Goal: Information Seeking & Learning: Learn about a topic

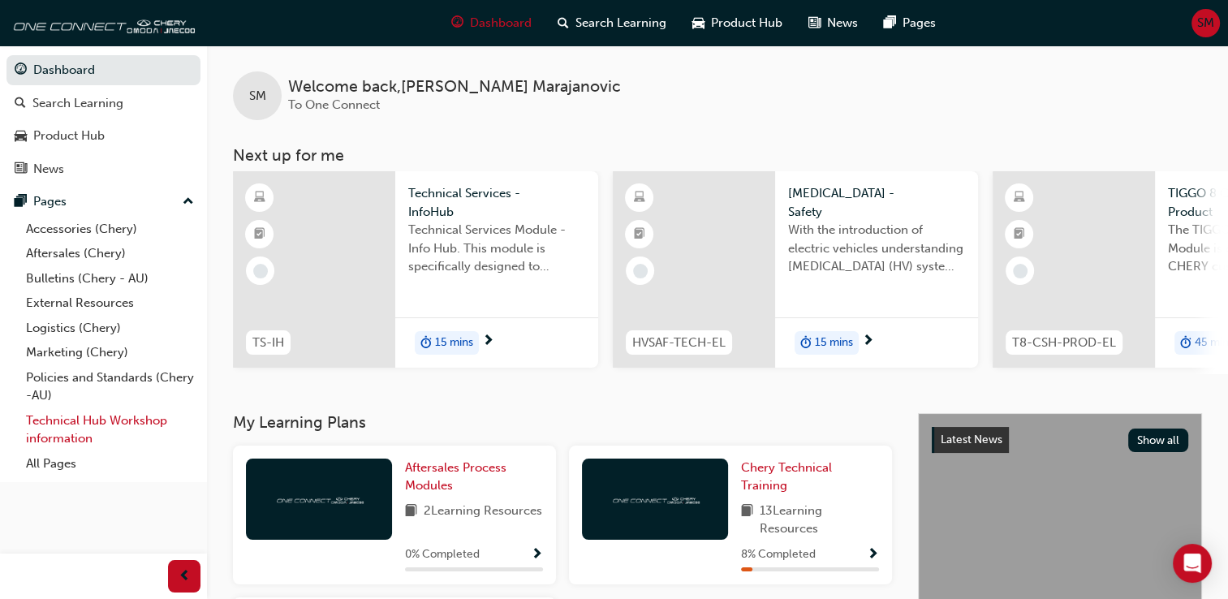
drag, startPoint x: 55, startPoint y: 416, endPoint x: 37, endPoint y: 427, distance: 20.7
drag, startPoint x: 37, startPoint y: 427, endPoint x: 127, endPoint y: 461, distance: 96.3
drag, startPoint x: 127, startPoint y: 461, endPoint x: 497, endPoint y: 413, distance: 372.3
click at [497, 413] on div "SM Welcome back , [PERSON_NAME] To One Connect Next up for me TS-IH Technical S…" at bounding box center [717, 229] width 1021 height 368
click at [487, 19] on span "Dashboard" at bounding box center [501, 23] width 62 height 19
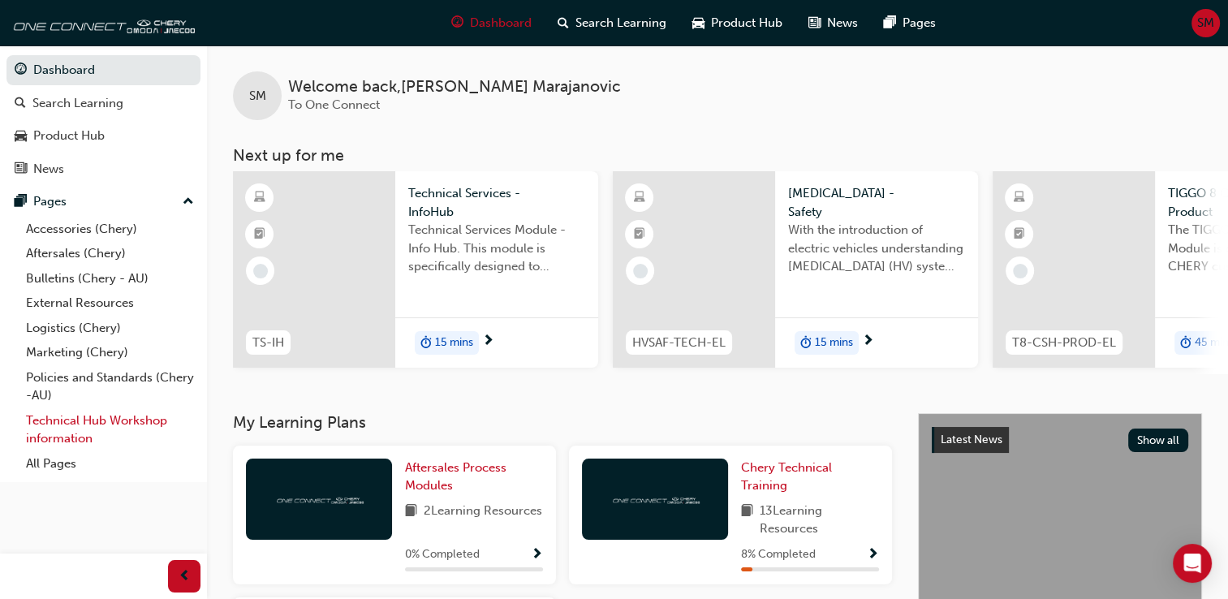
click at [58, 427] on link "Technical Hub Workshop information" at bounding box center [109, 429] width 181 height 43
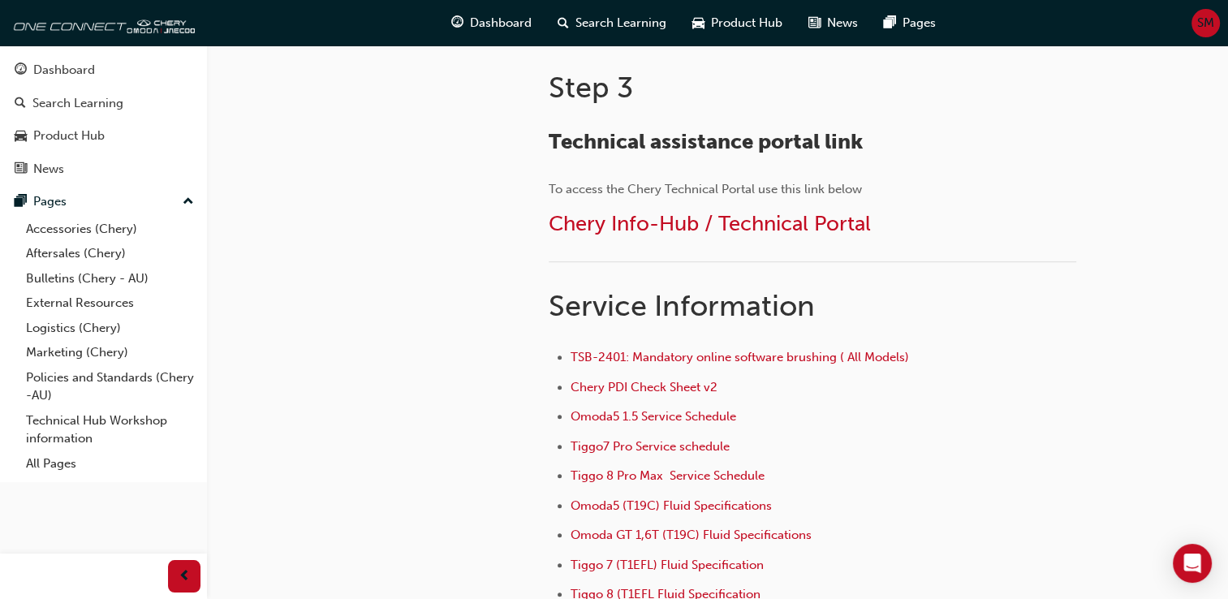
scroll to position [906, 0]
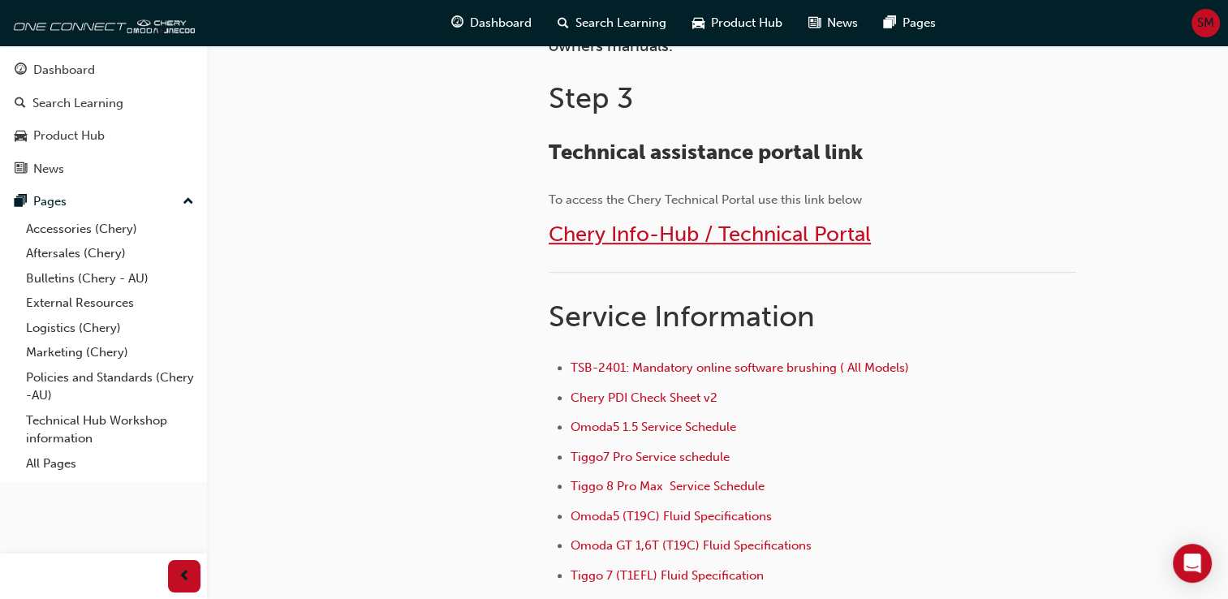
click at [698, 230] on span "Chery Info-Hub / Technical Portal" at bounding box center [709, 233] width 322 height 25
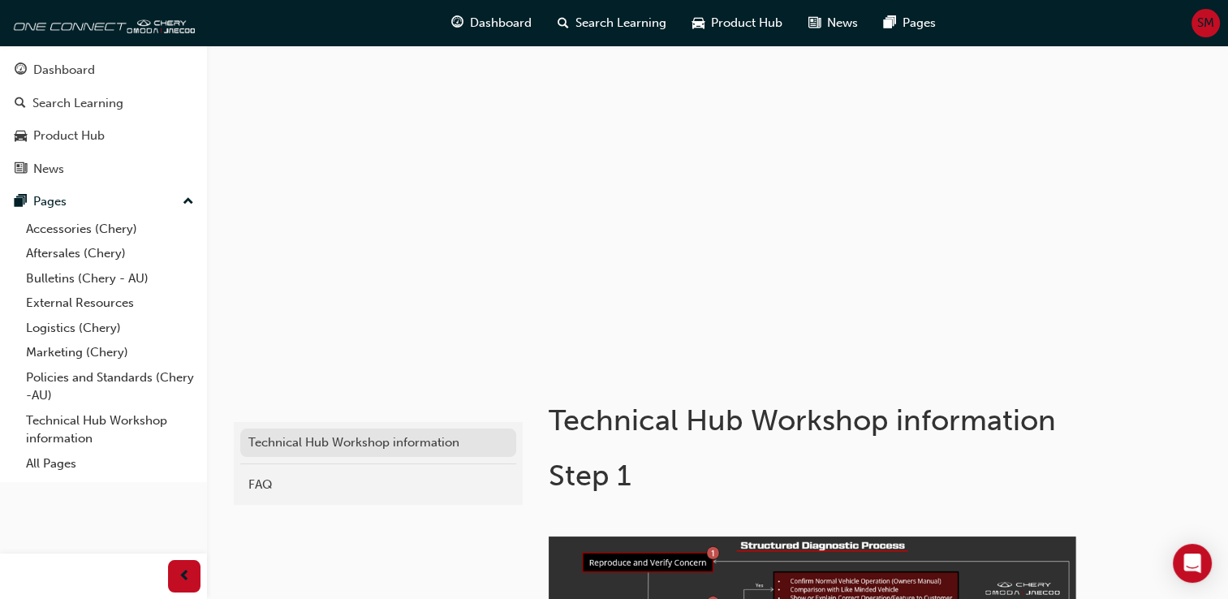
click at [410, 446] on div "Technical Hub Workshop information" at bounding box center [378, 442] width 260 height 19
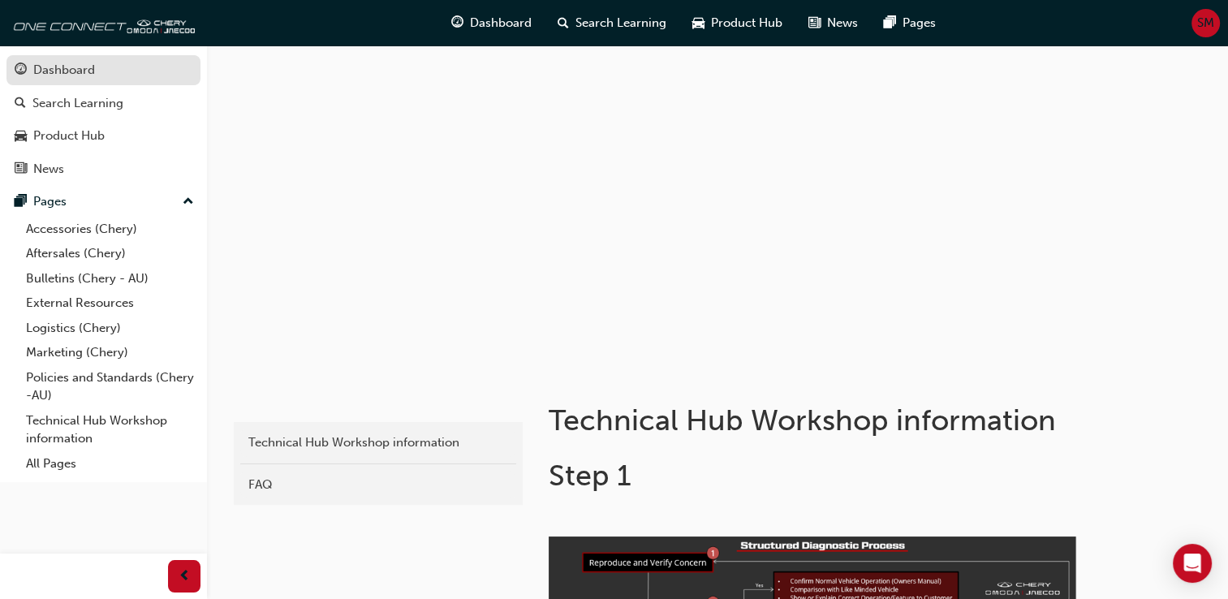
click at [71, 75] on div "Dashboard" at bounding box center [64, 70] width 62 height 19
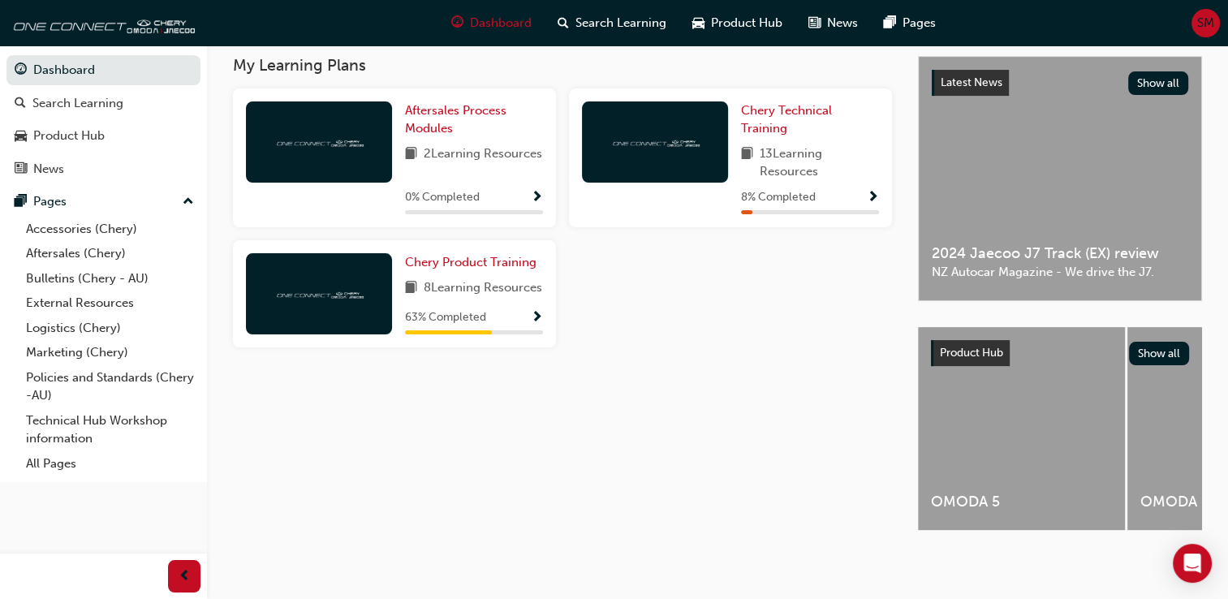
scroll to position [369, 0]
click at [192, 200] on span "up-icon" at bounding box center [188, 201] width 11 height 21
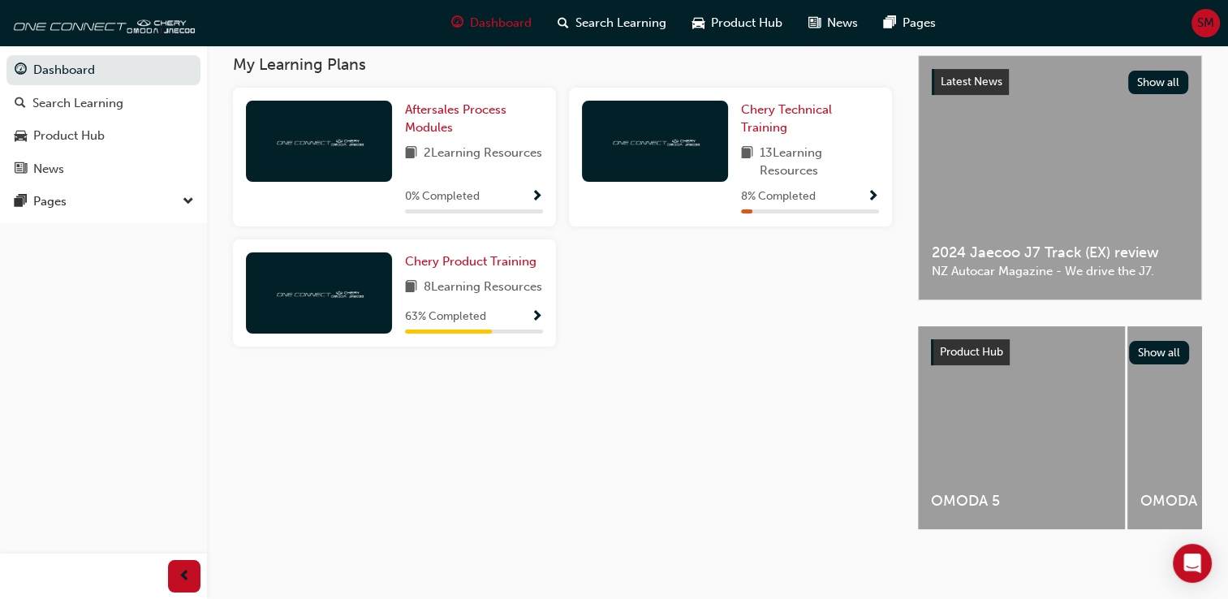
click at [192, 200] on span "down-icon" at bounding box center [188, 201] width 11 height 21
click at [67, 135] on div "Product Hub" at bounding box center [68, 136] width 71 height 19
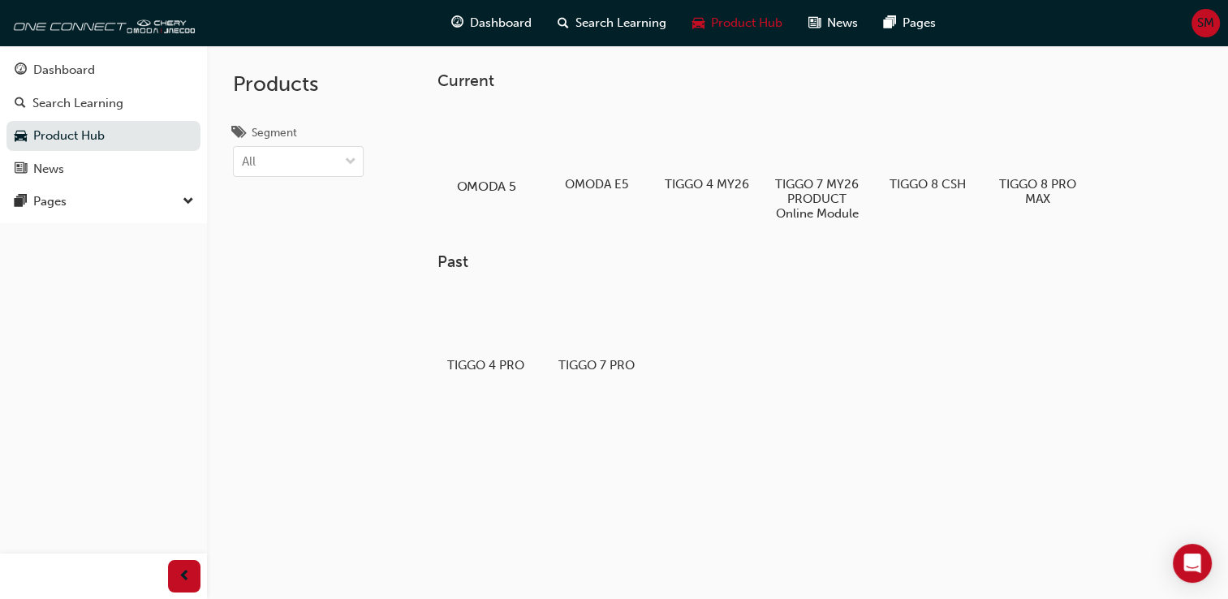
click at [461, 153] on div at bounding box center [486, 139] width 90 height 65
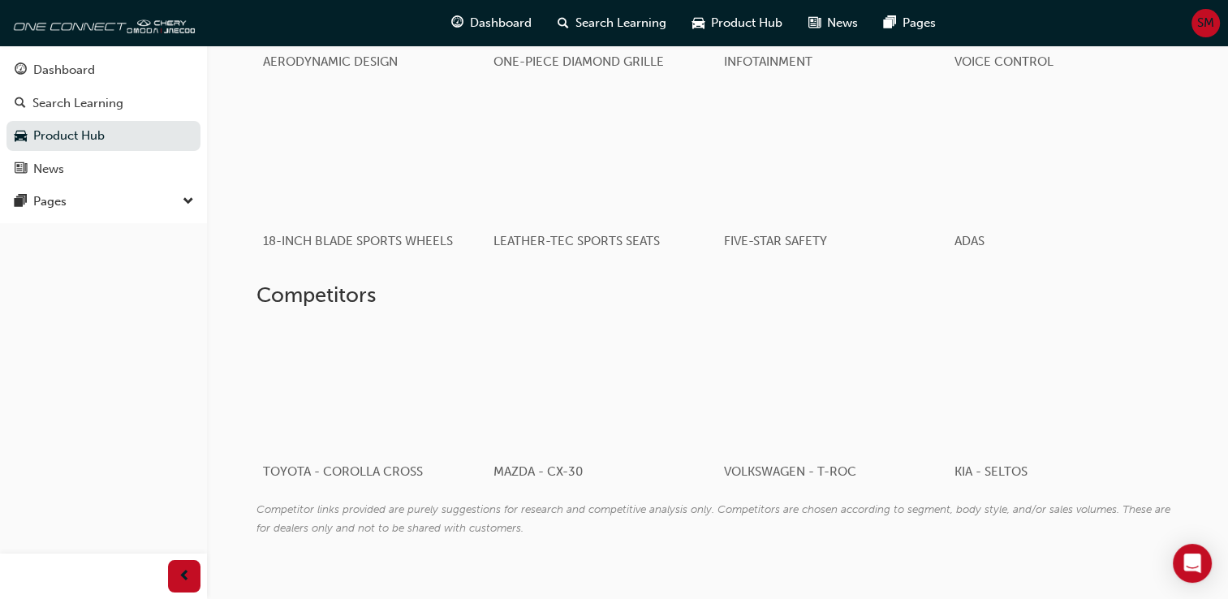
scroll to position [1150, 0]
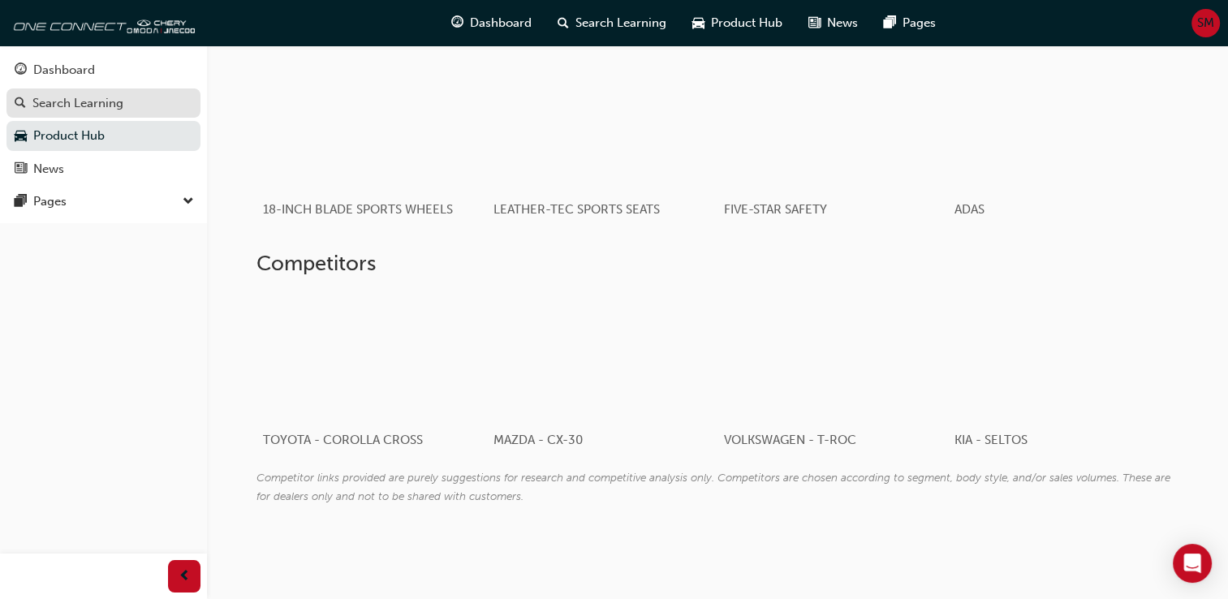
click at [58, 108] on div "Search Learning" at bounding box center [77, 103] width 91 height 19
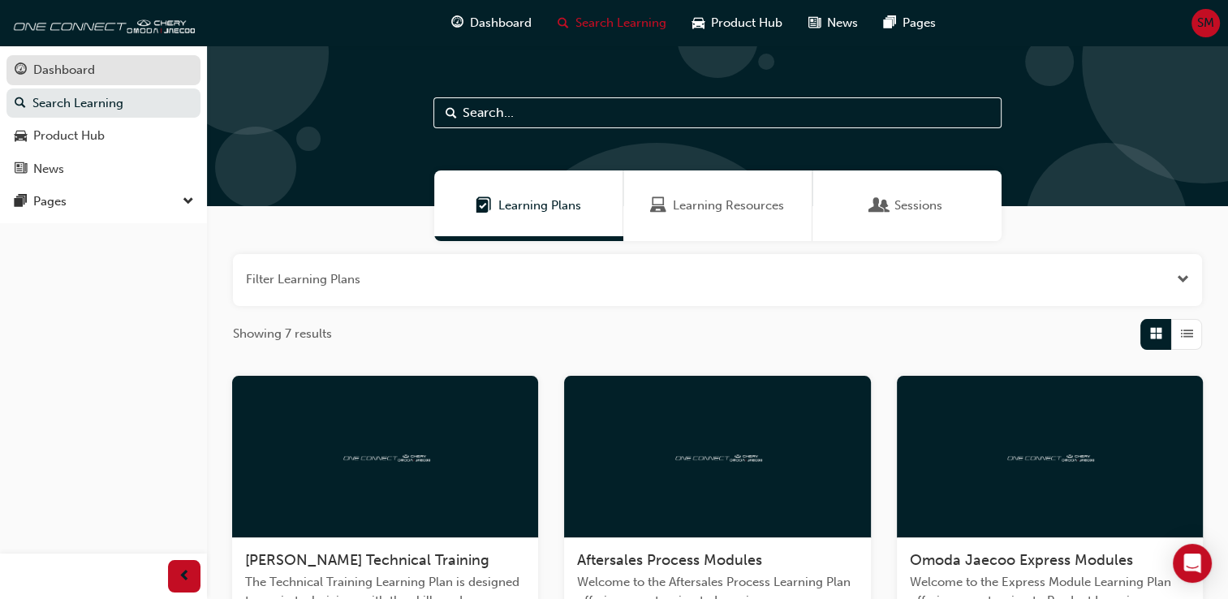
click at [58, 76] on div "Dashboard" at bounding box center [64, 70] width 62 height 19
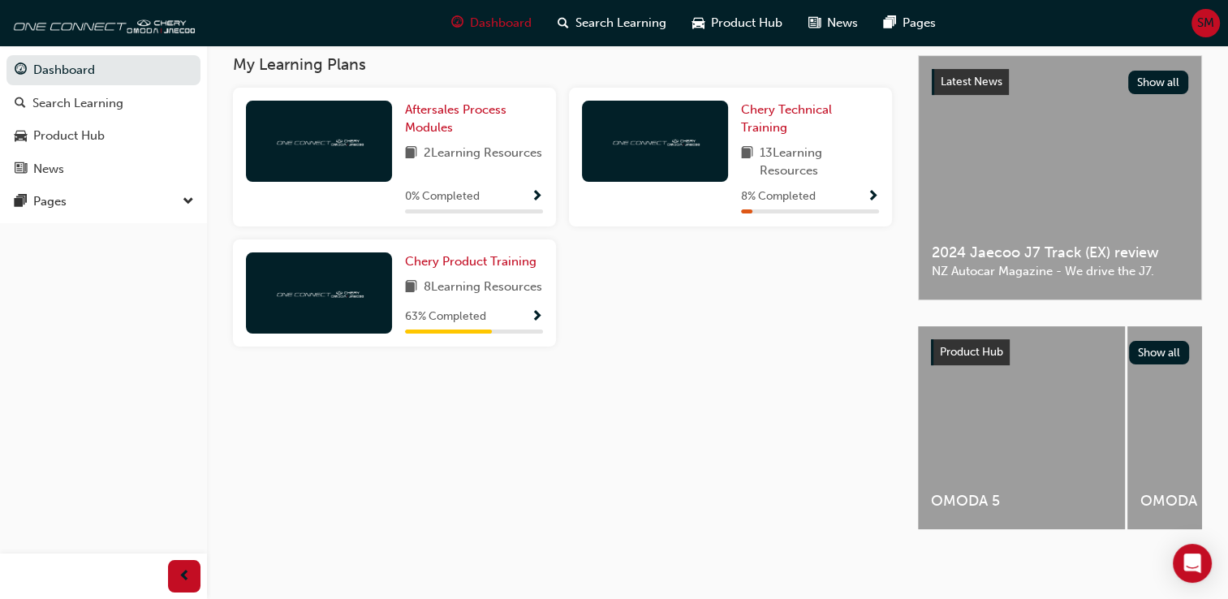
scroll to position [369, 0]
click at [719, 22] on span "Product Hub" at bounding box center [746, 23] width 71 height 19
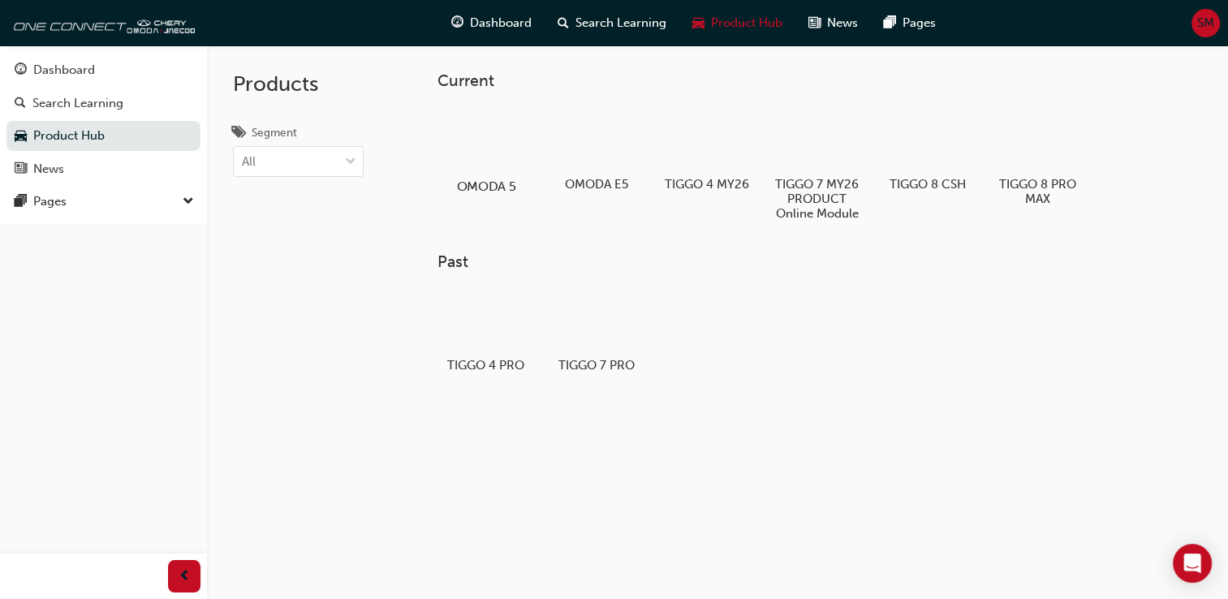
click at [503, 135] on div at bounding box center [486, 139] width 90 height 65
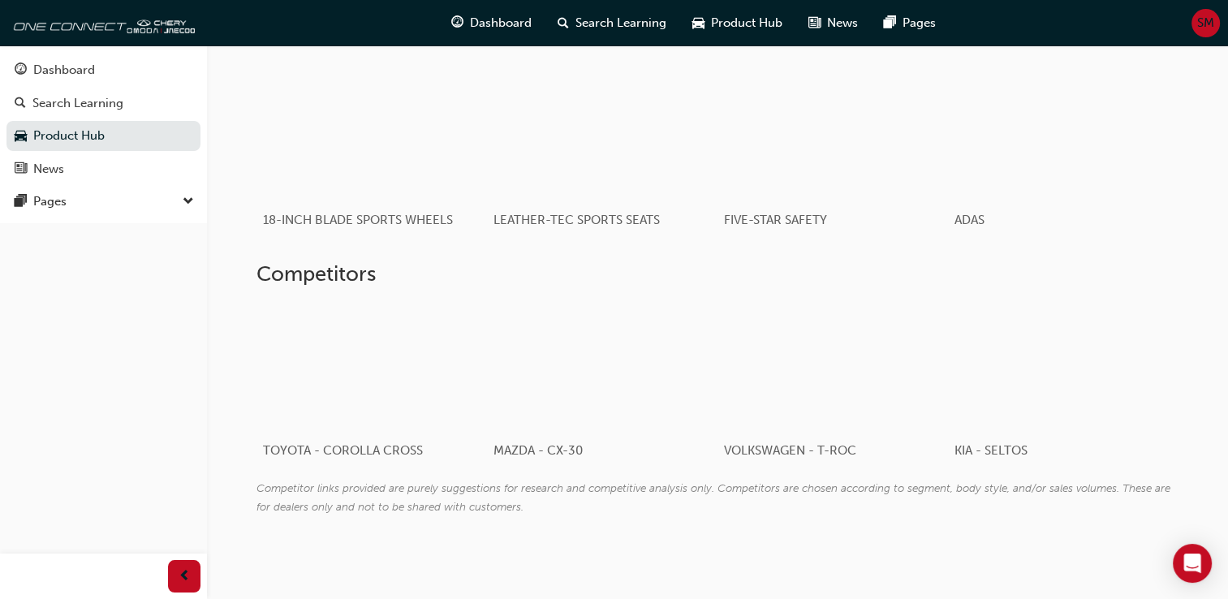
scroll to position [1150, 0]
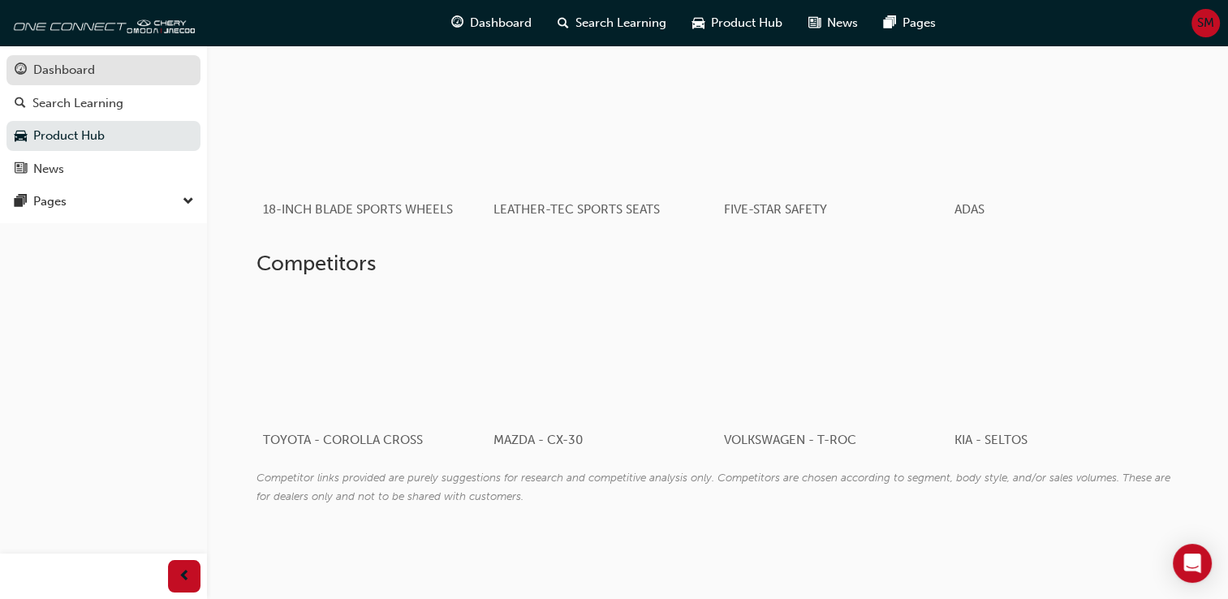
click at [77, 63] on div "Dashboard" at bounding box center [64, 70] width 62 height 19
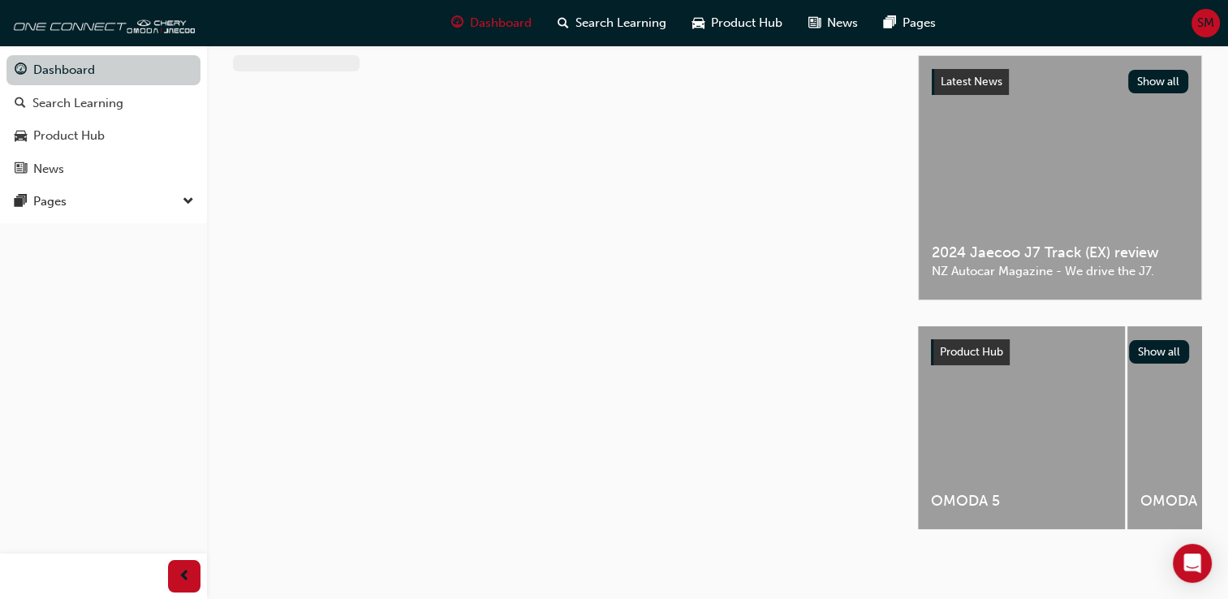
scroll to position [369, 0]
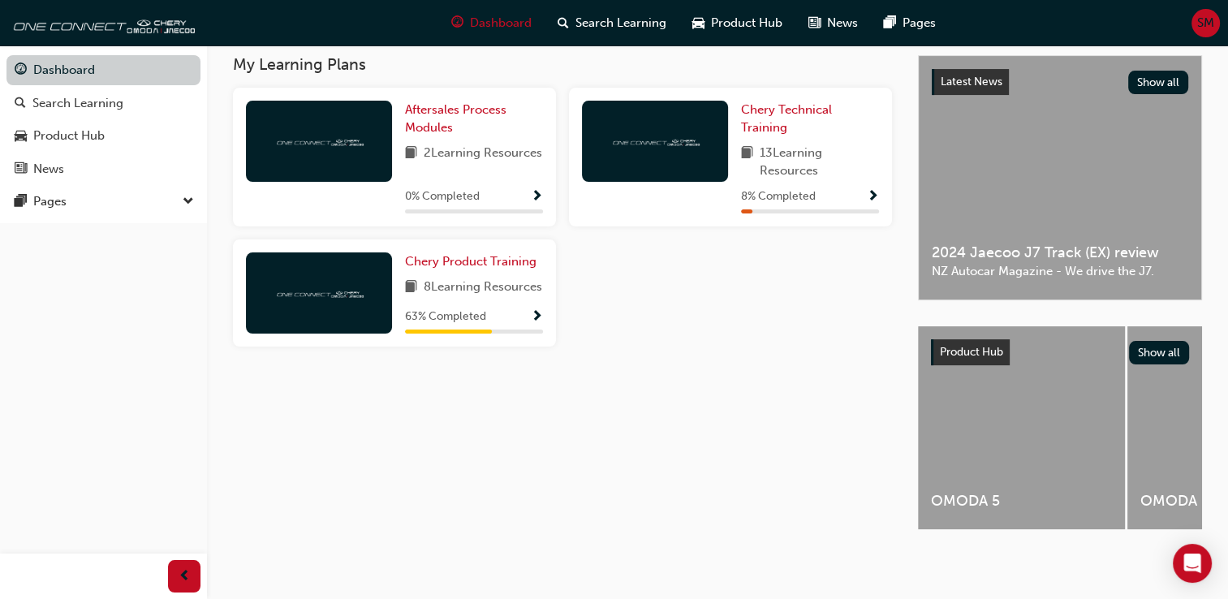
click at [77, 63] on link "Dashboard" at bounding box center [103, 70] width 194 height 30
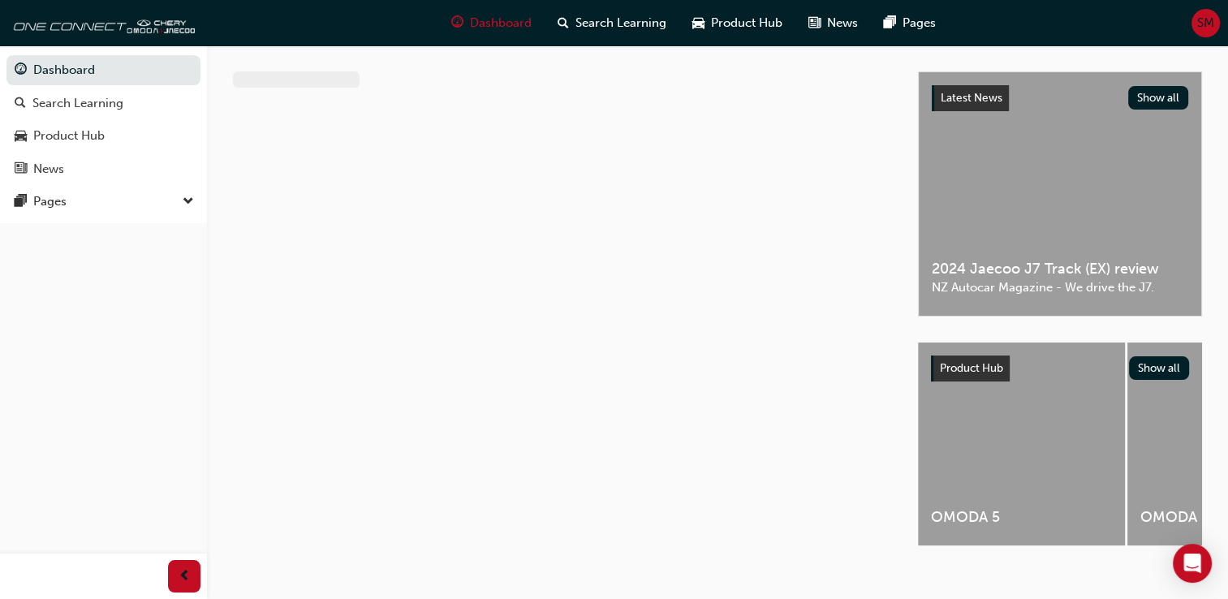
scroll to position [22, 0]
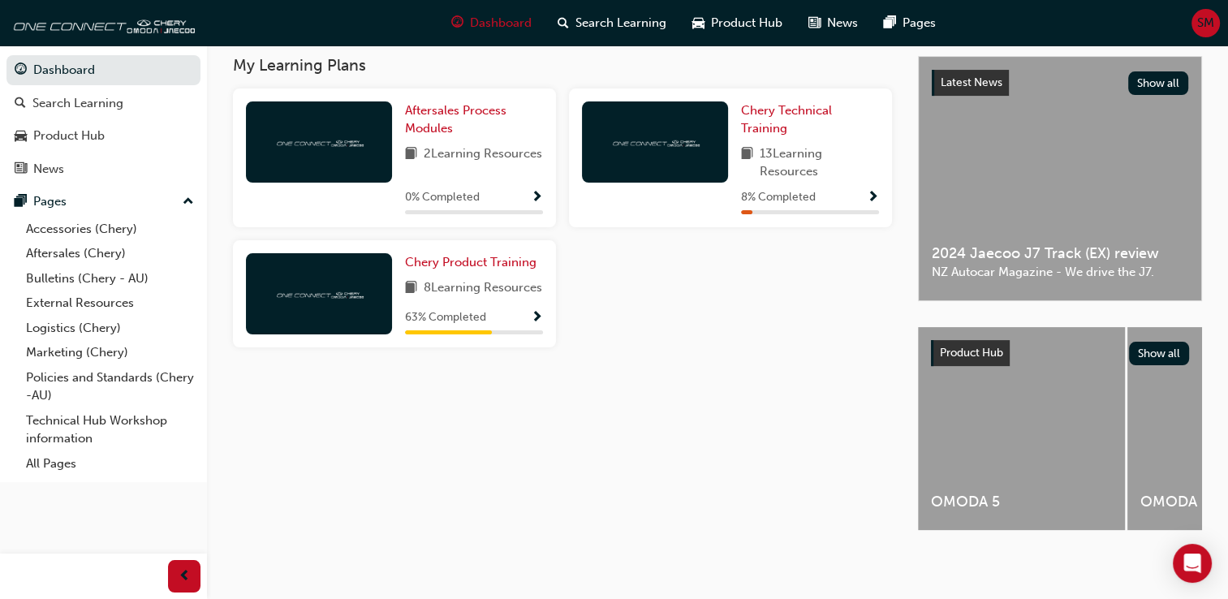
scroll to position [369, 0]
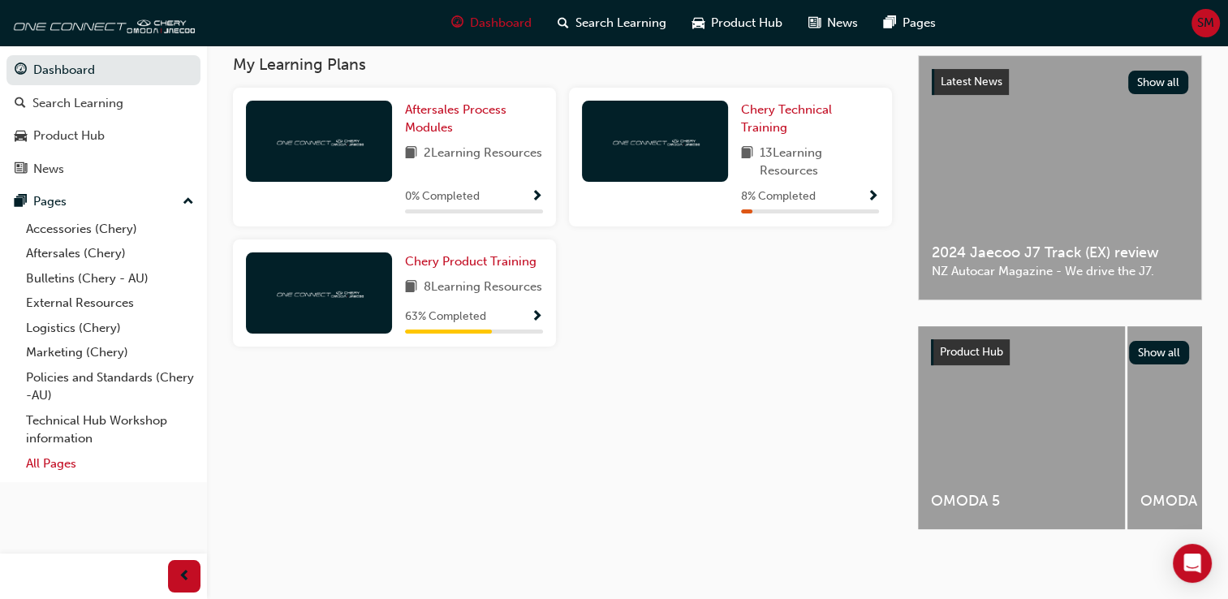
click at [46, 459] on link "All Pages" at bounding box center [109, 463] width 181 height 25
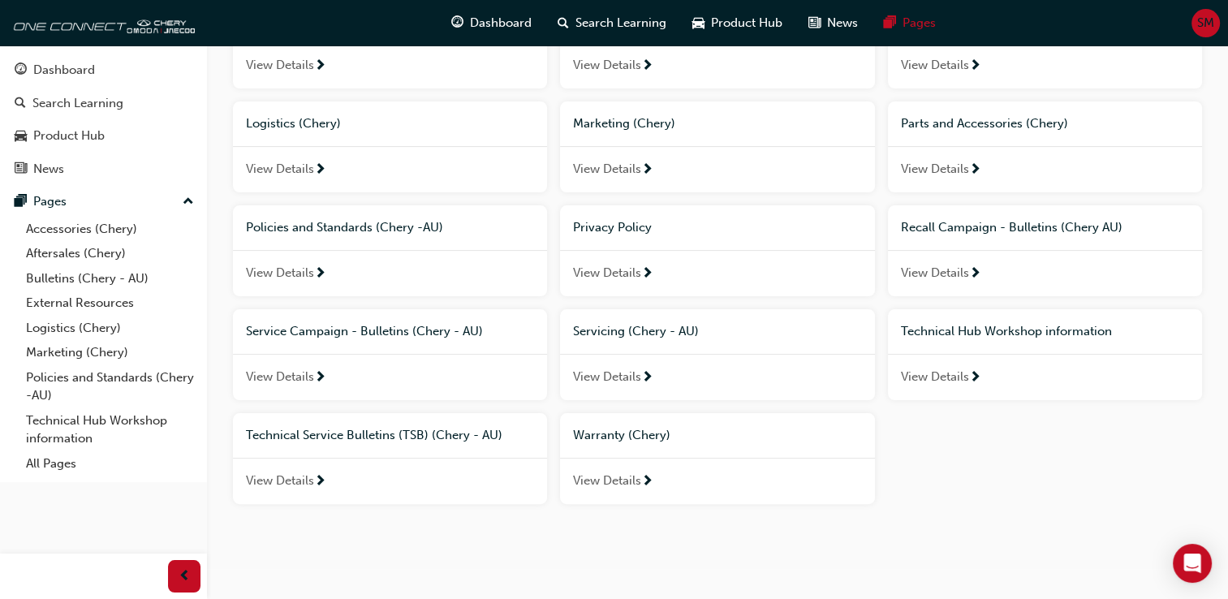
scroll to position [315, 0]
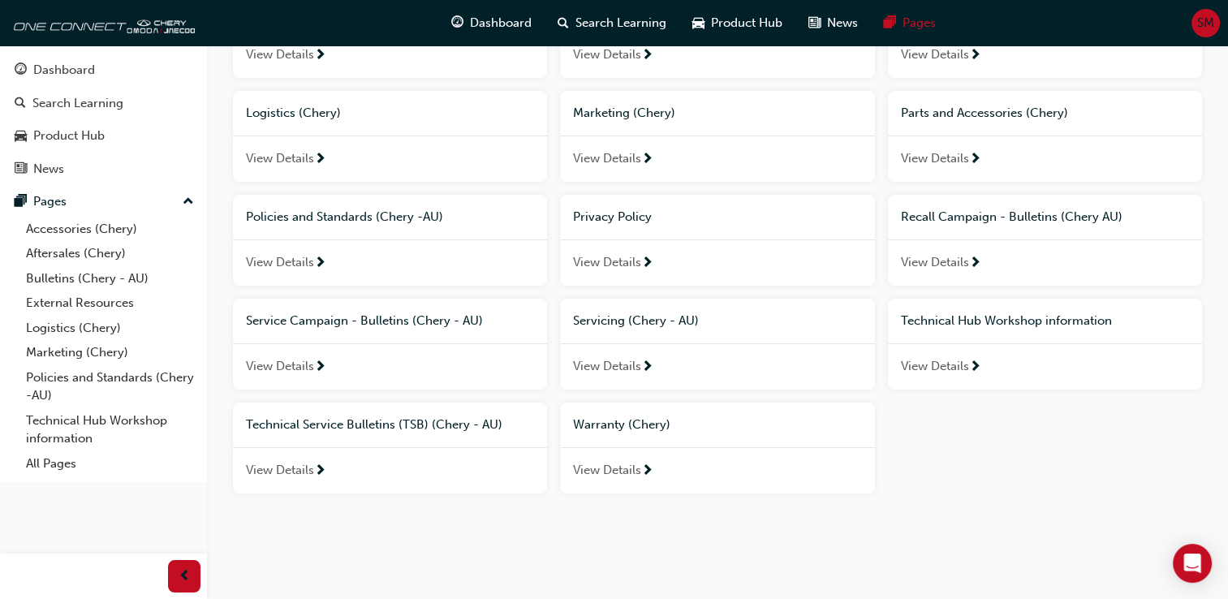
click at [976, 318] on span "Technical Hub Workshop information" at bounding box center [1006, 320] width 211 height 15
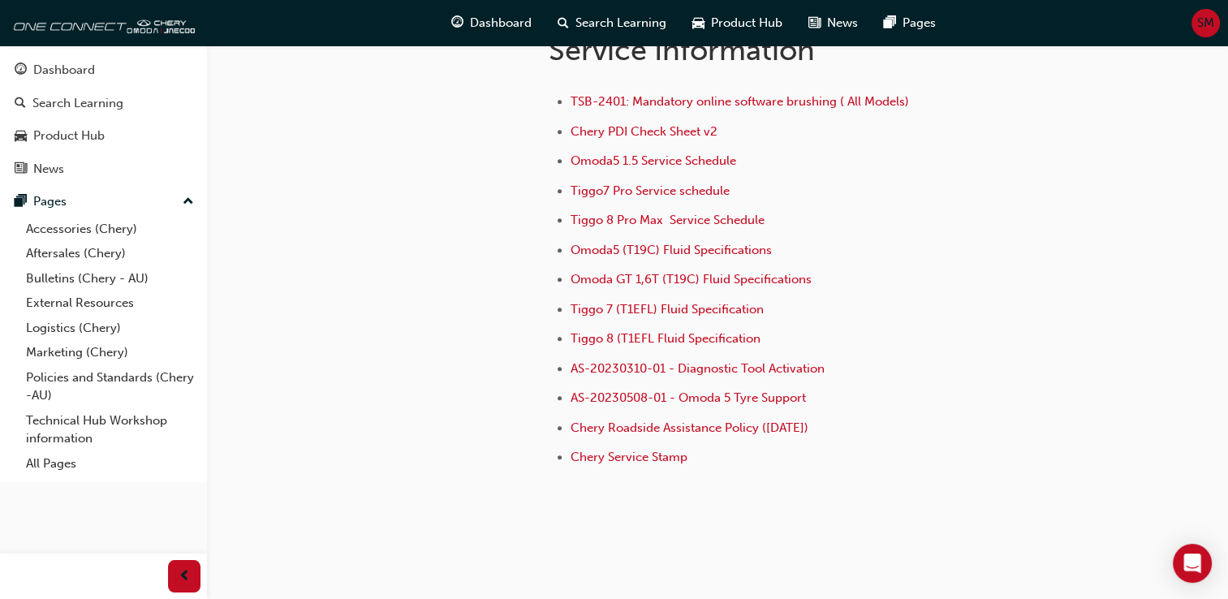
scroll to position [1198, 0]
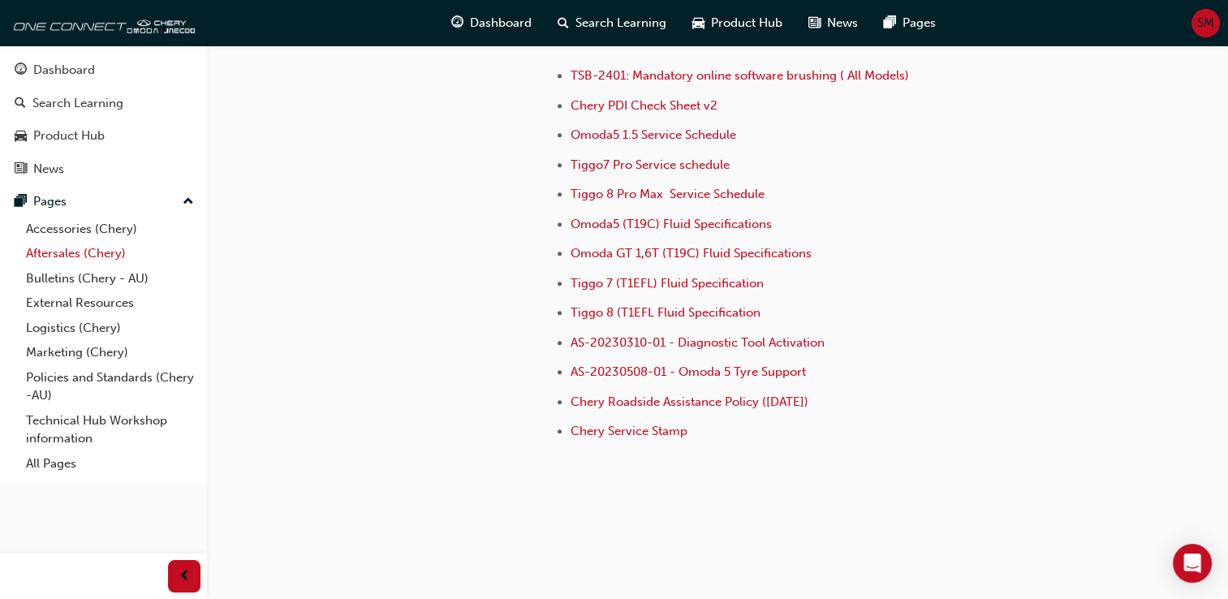
click at [77, 250] on link "Aftersales (Chery)" at bounding box center [109, 253] width 181 height 25
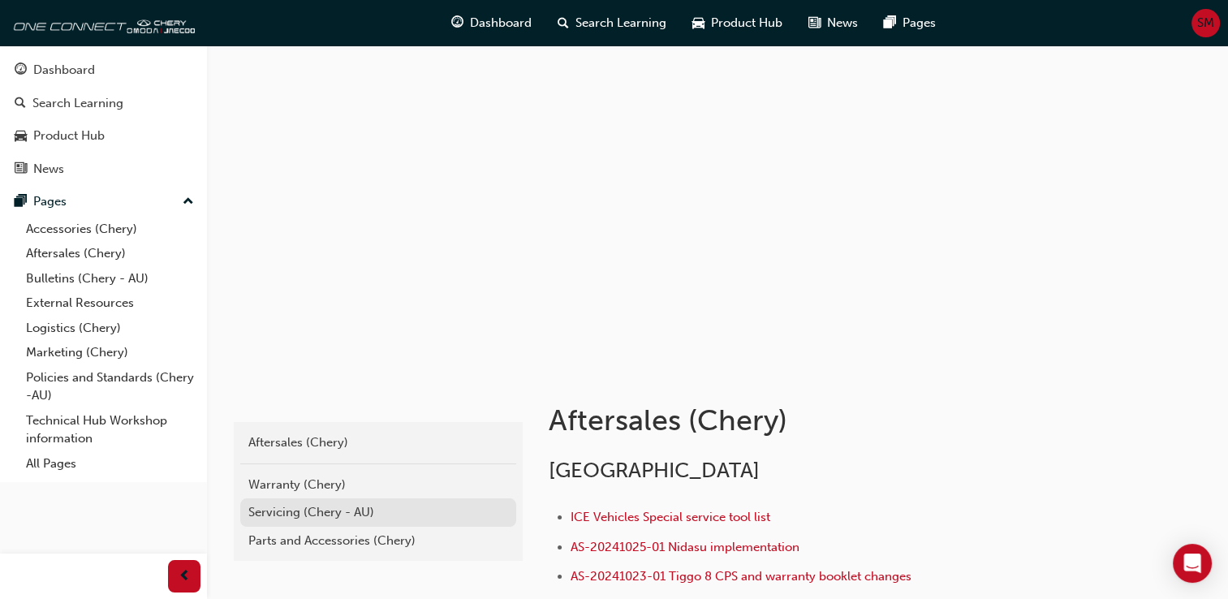
click at [320, 510] on div "Servicing (Chery - AU)" at bounding box center [378, 512] width 260 height 19
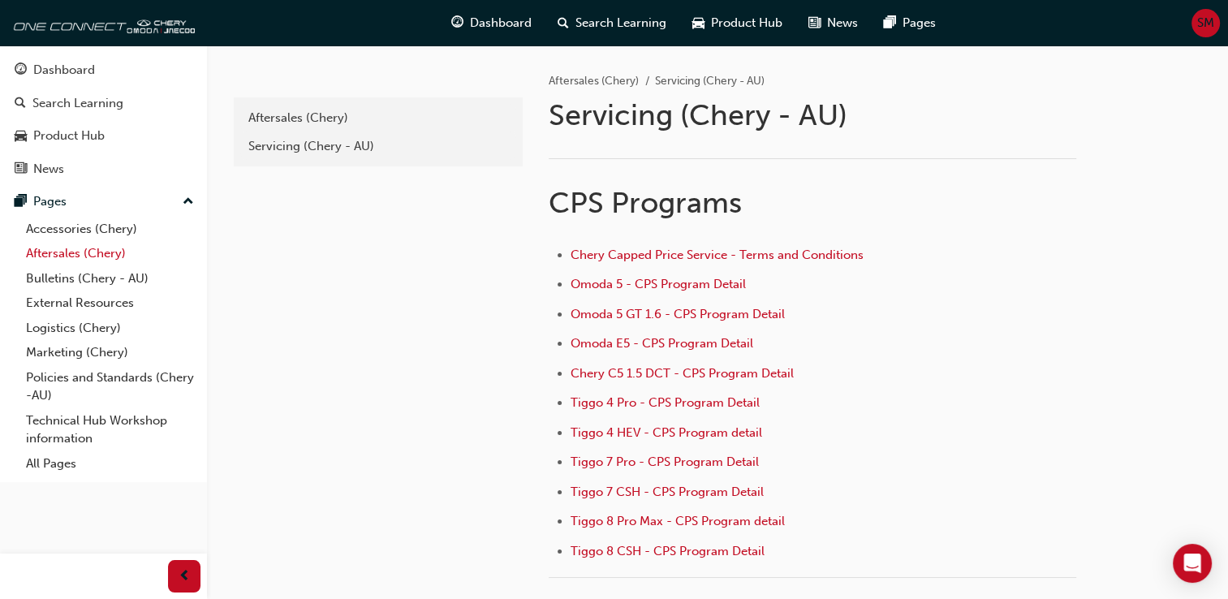
click at [57, 252] on link "Aftersales (Chery)" at bounding box center [109, 253] width 181 height 25
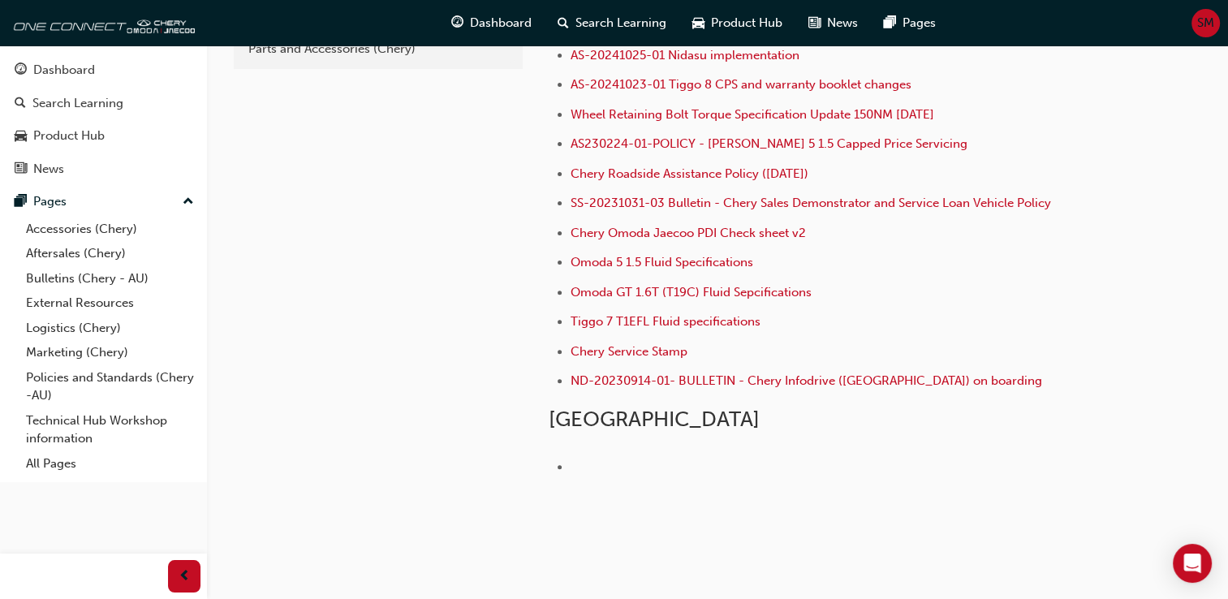
scroll to position [519, 0]
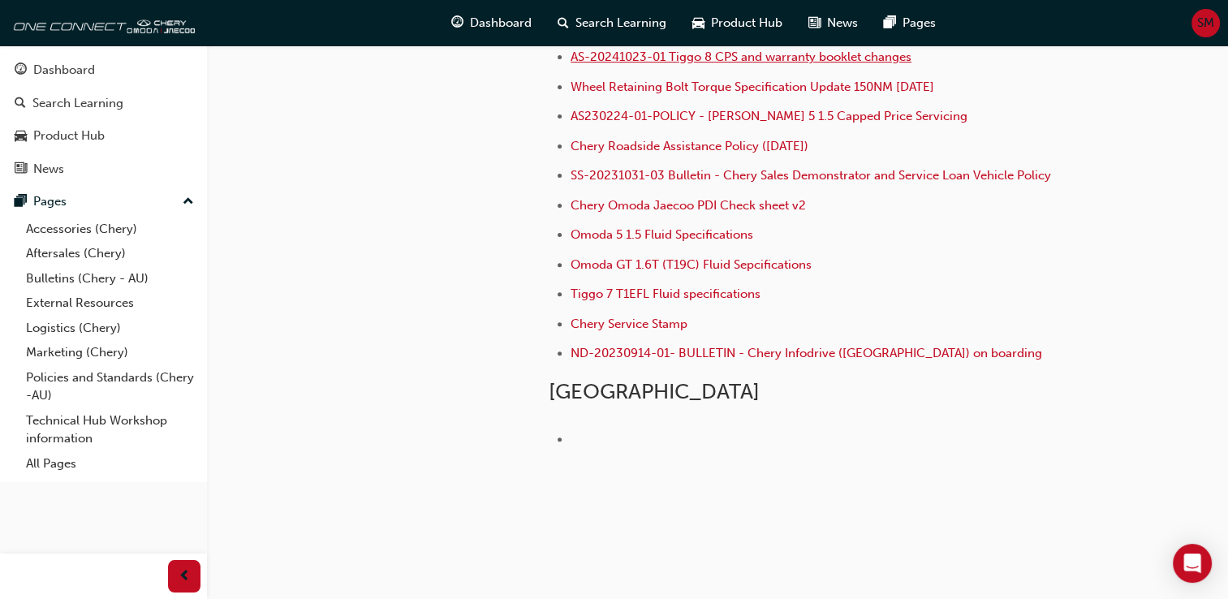
drag, startPoint x: 951, startPoint y: 20, endPoint x: 753, endPoint y: 58, distance: 201.6
click at [503, 28] on span "Dashboard" at bounding box center [501, 23] width 62 height 19
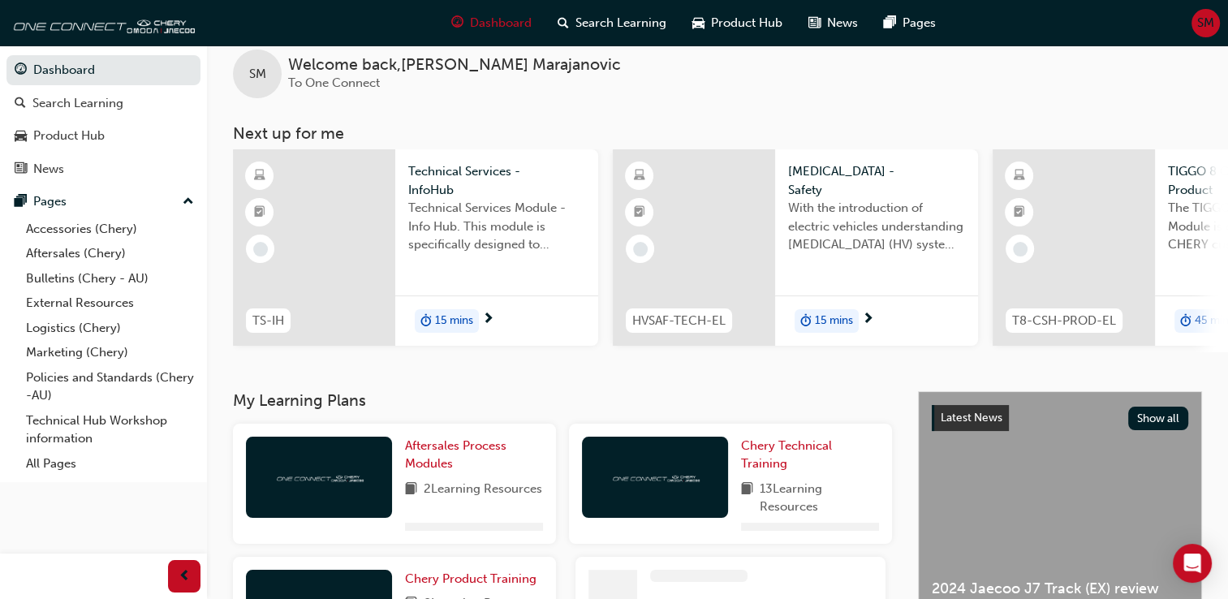
scroll to position [369, 0]
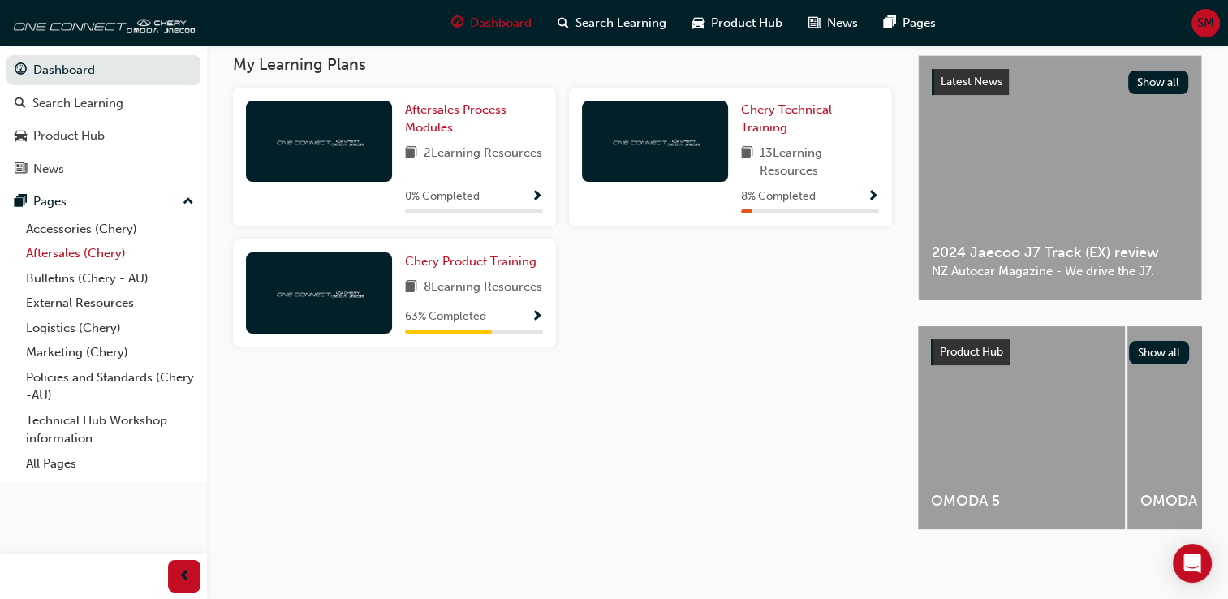
click at [78, 246] on link "Aftersales (Chery)" at bounding box center [109, 253] width 181 height 25
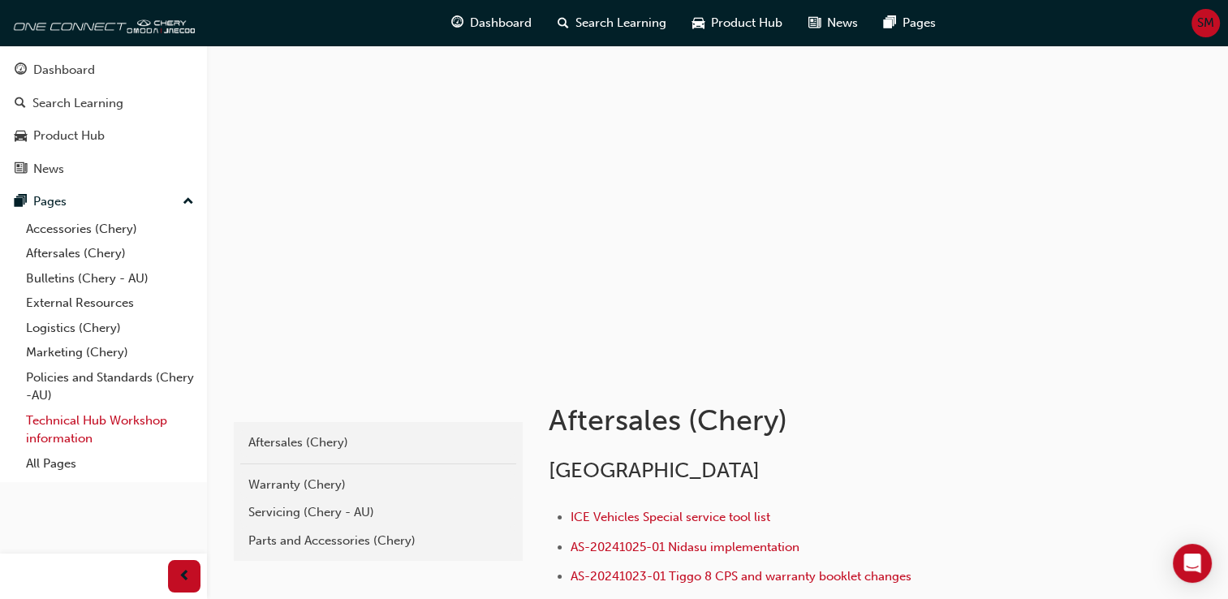
click at [74, 419] on link "Technical Hub Workshop information" at bounding box center [109, 429] width 181 height 43
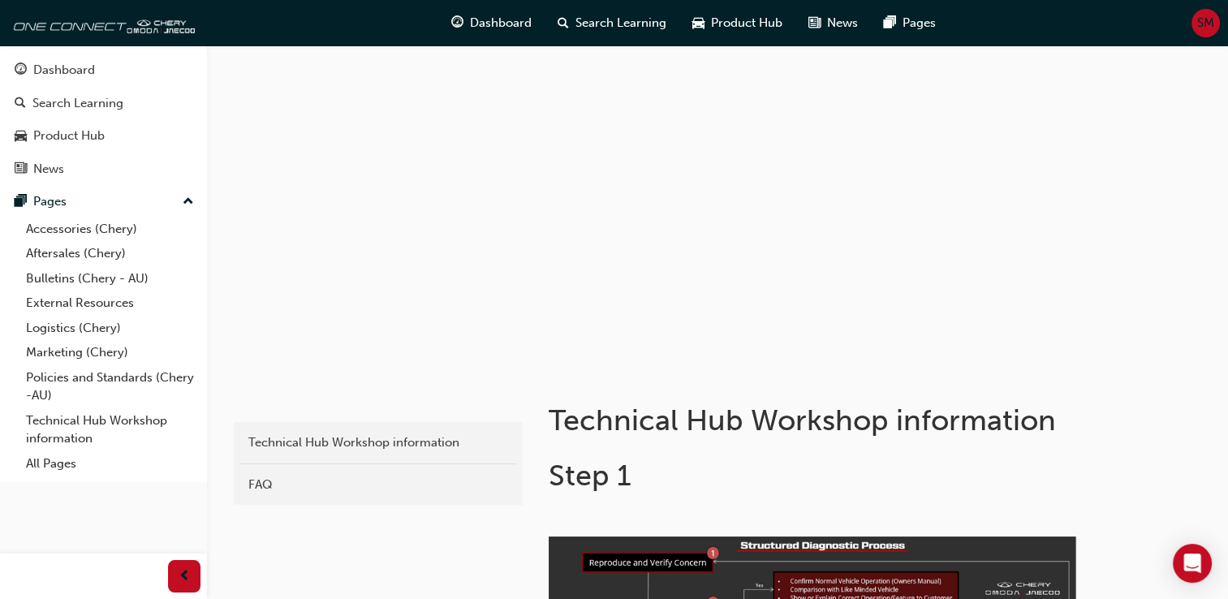
click at [537, 304] on div at bounding box center [717, 207] width 974 height 325
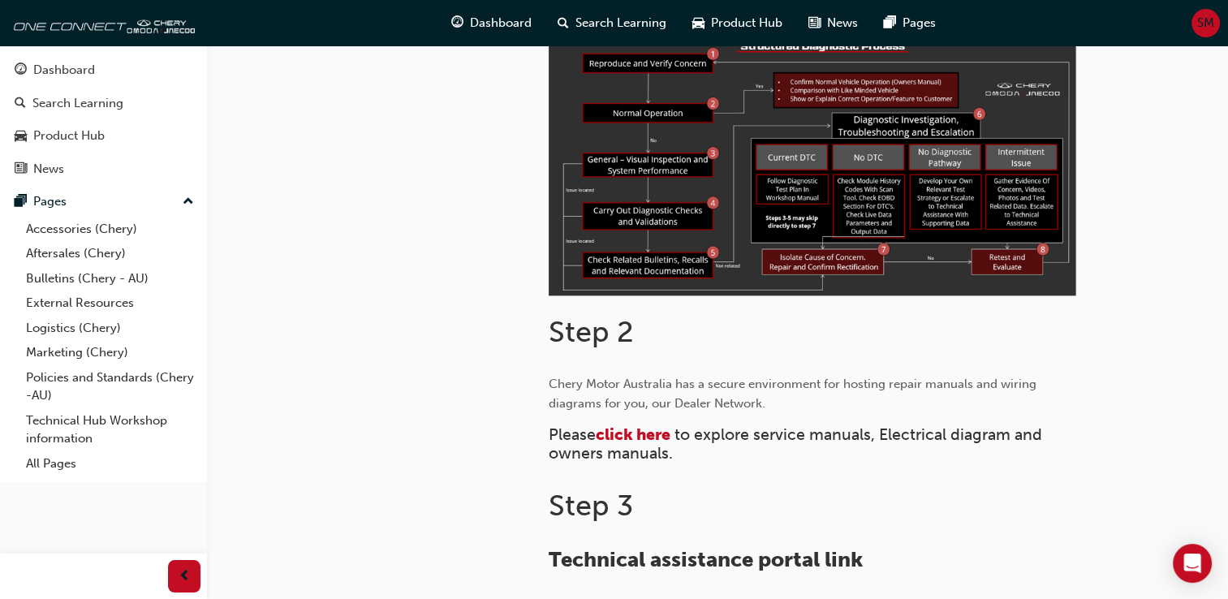
scroll to position [508, 0]
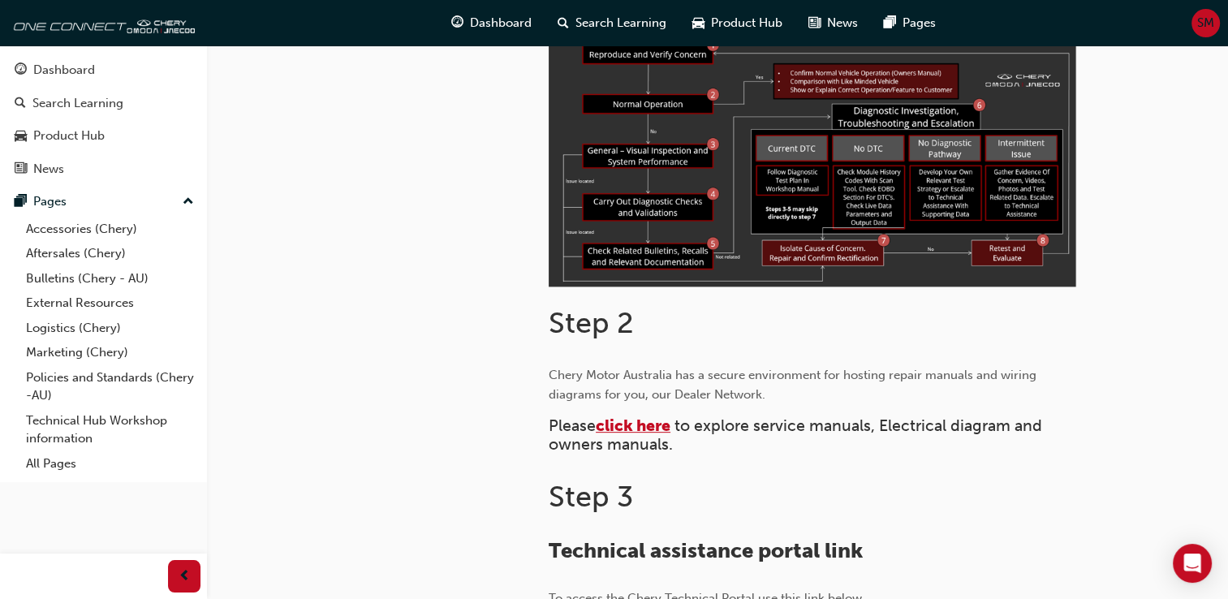
click at [656, 427] on span "click here" at bounding box center [633, 425] width 75 height 19
